Goal: Find specific page/section: Find specific page/section

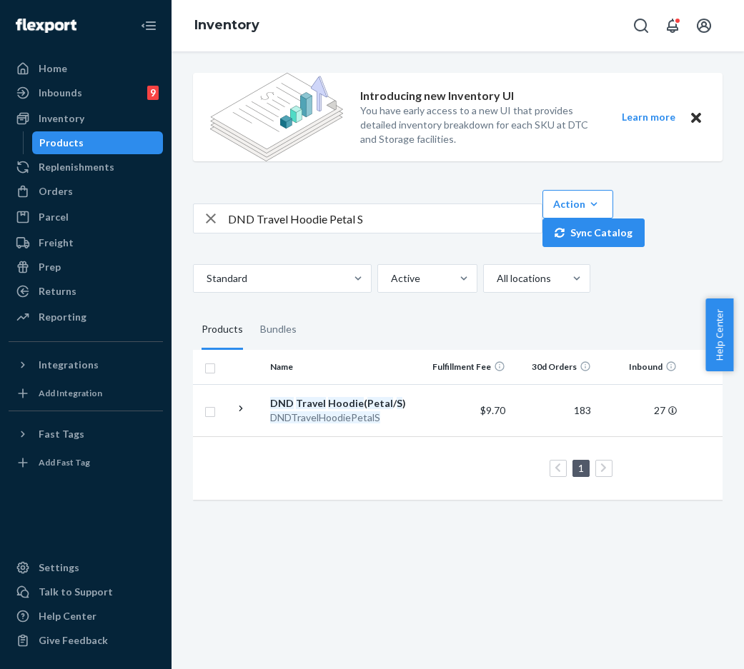
click at [260, 198] on div "DND Travel Hoodie Petal S Action Create product Create bundle Bulk create produ…" at bounding box center [457, 218] width 529 height 57
drag, startPoint x: 398, startPoint y: 237, endPoint x: 199, endPoint y: 212, distance: 200.2
click at [188, 214] on div "Introducing new Inventory UI You have early access to a new UI that provides de…" at bounding box center [457, 287] width 551 height 453
click at [347, 220] on input "DND Travel Hoodie Petal S" at bounding box center [385, 218] width 314 height 29
drag, startPoint x: 395, startPoint y: 221, endPoint x: 186, endPoint y: 221, distance: 208.6
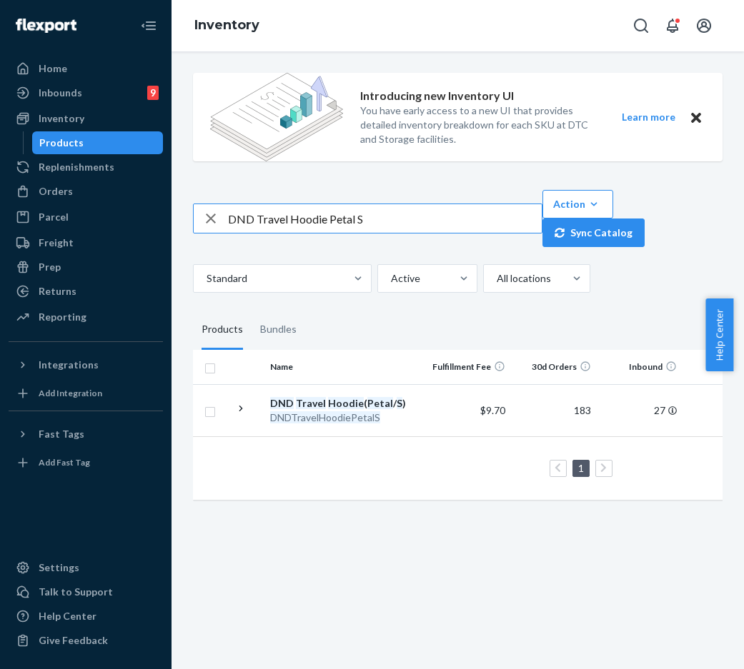
click at [186, 221] on div "Introducing new Inventory UI You have early access to a new UI that provides de…" at bounding box center [457, 287] width 551 height 453
paste input "MinimalistKidsHoodieSteelGreyLeopardXL"
click at [254, 217] on input "MinimalistKidsHoodieSteelGreyLeopardXL" at bounding box center [385, 218] width 314 height 29
click at [281, 221] on input "MinimalistKidsHoodieSteelGreyLeopardXL" at bounding box center [385, 218] width 314 height 29
click at [305, 221] on input "Minimalist KidsHoodieSteelGreyLeopardXL" at bounding box center [385, 218] width 314 height 29
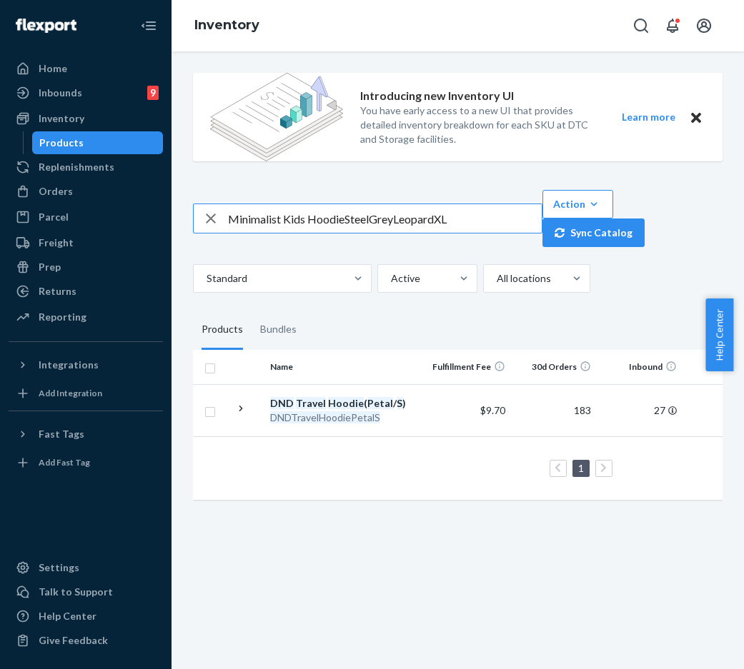
click at [344, 220] on input "Minimalist Kids HoodieSteelGreyLeopardXL" at bounding box center [385, 218] width 314 height 29
click at [372, 219] on input "Minimalist Kids Hoodie SteelGreyLeopardXL" at bounding box center [385, 218] width 314 height 29
click at [400, 221] on input "Minimalist Kids Hoodie Steel GreyLeopardXL" at bounding box center [385, 218] width 314 height 29
click at [443, 221] on input "Minimalist Kids Hoodie Steel Grey LeopardXL" at bounding box center [385, 218] width 314 height 29
type input "Minimalist Kids Hoodie Steel Grey Leopard XL"
